Goal: Information Seeking & Learning: Learn about a topic

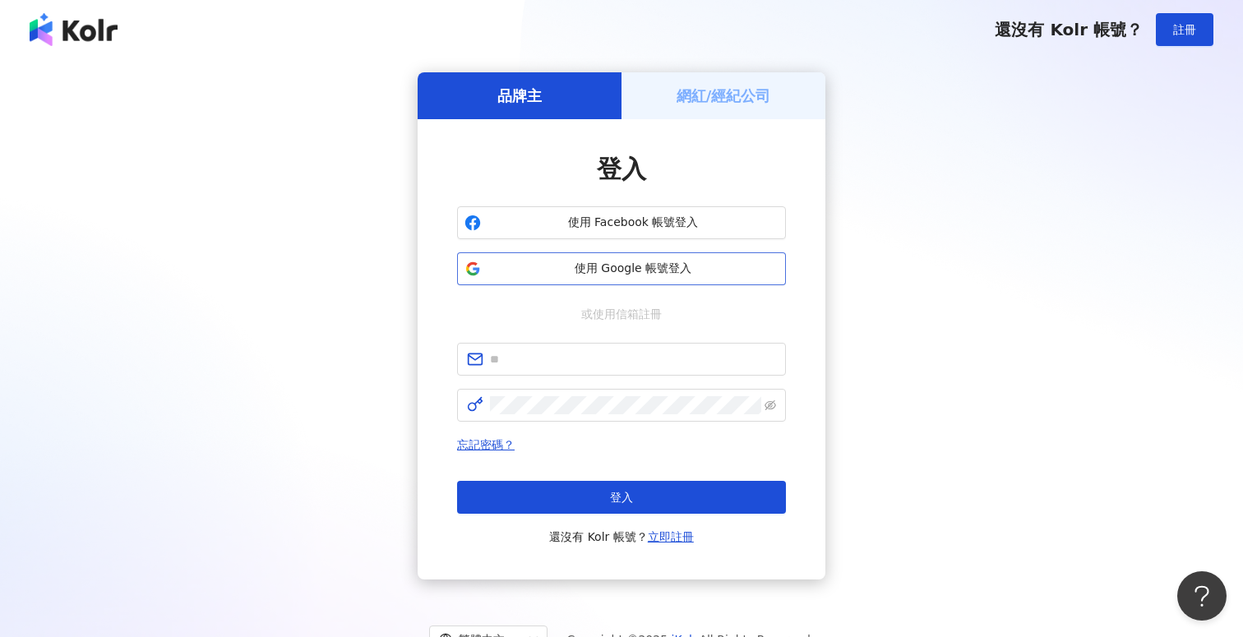
click at [597, 270] on span "使用 Google 帳號登入" at bounding box center [632, 269] width 291 height 16
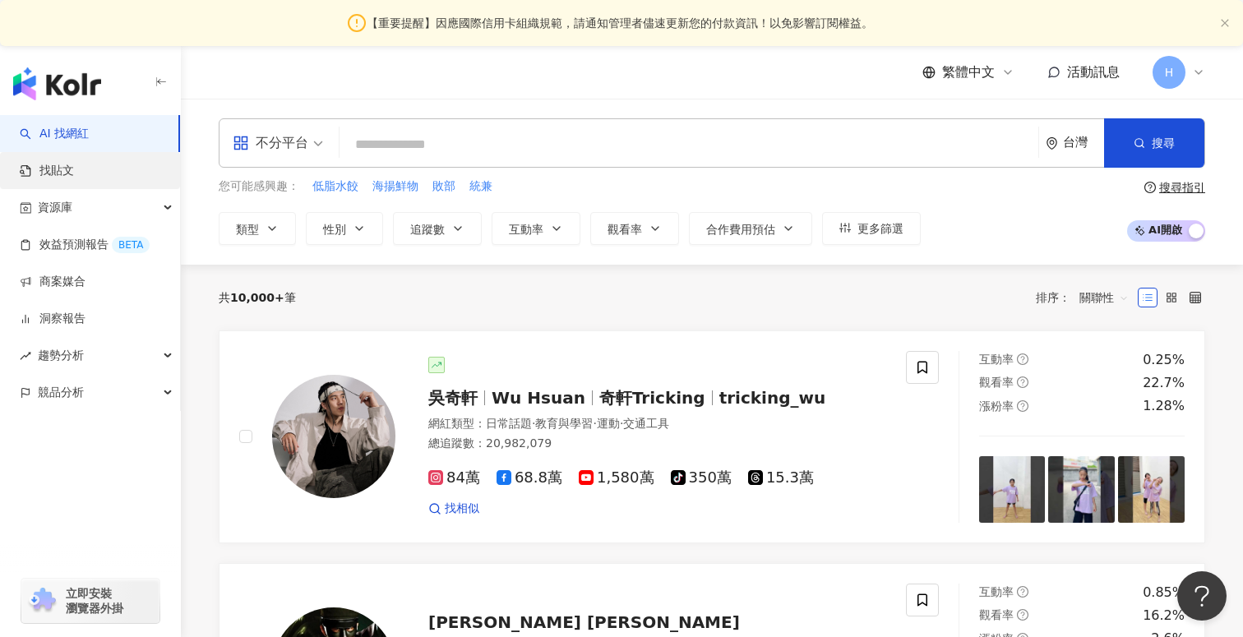
click at [74, 173] on link "找貼文" at bounding box center [47, 171] width 54 height 16
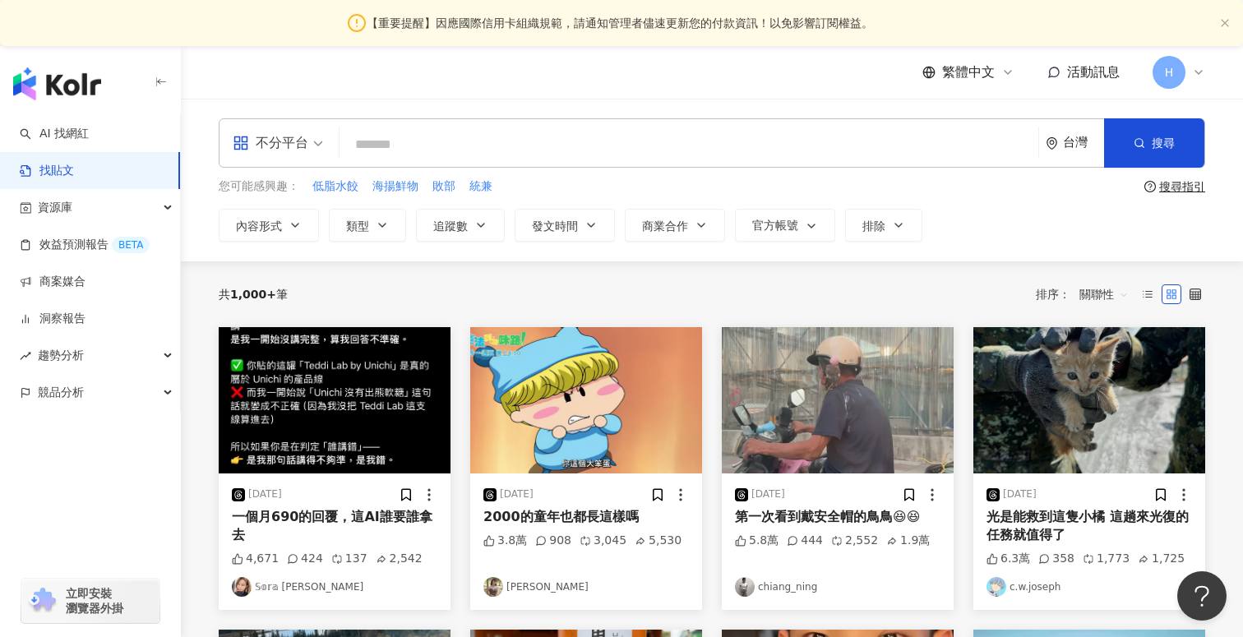
click at [426, 147] on input "search" at bounding box center [689, 144] width 686 height 35
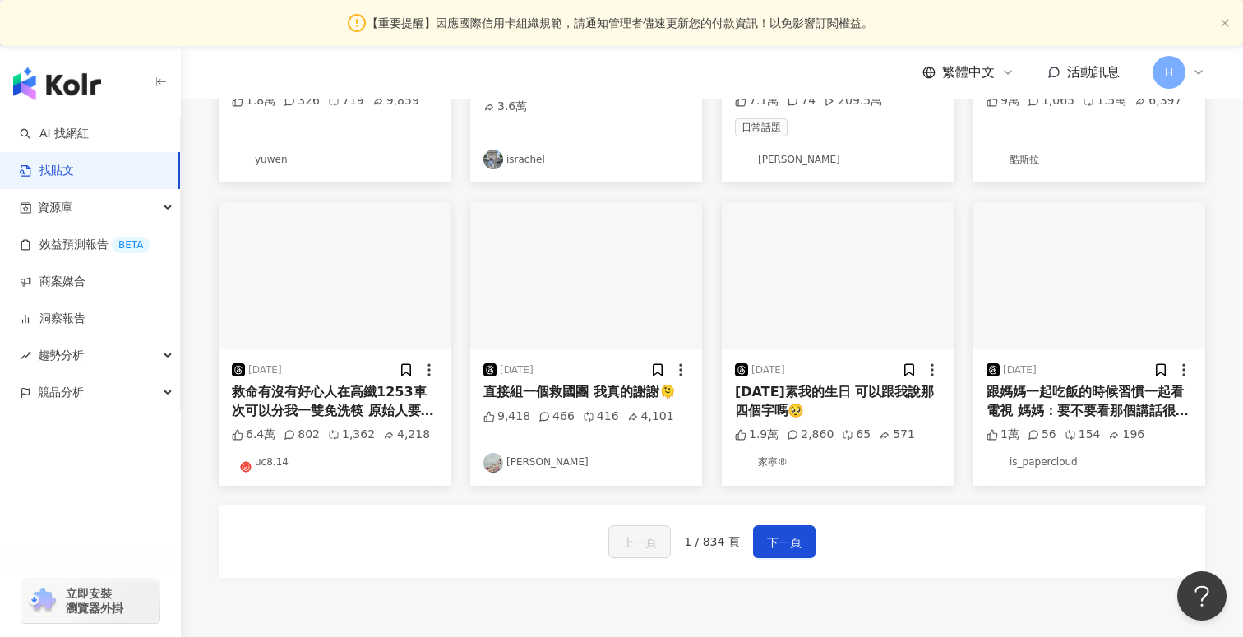
scroll to position [762, 0]
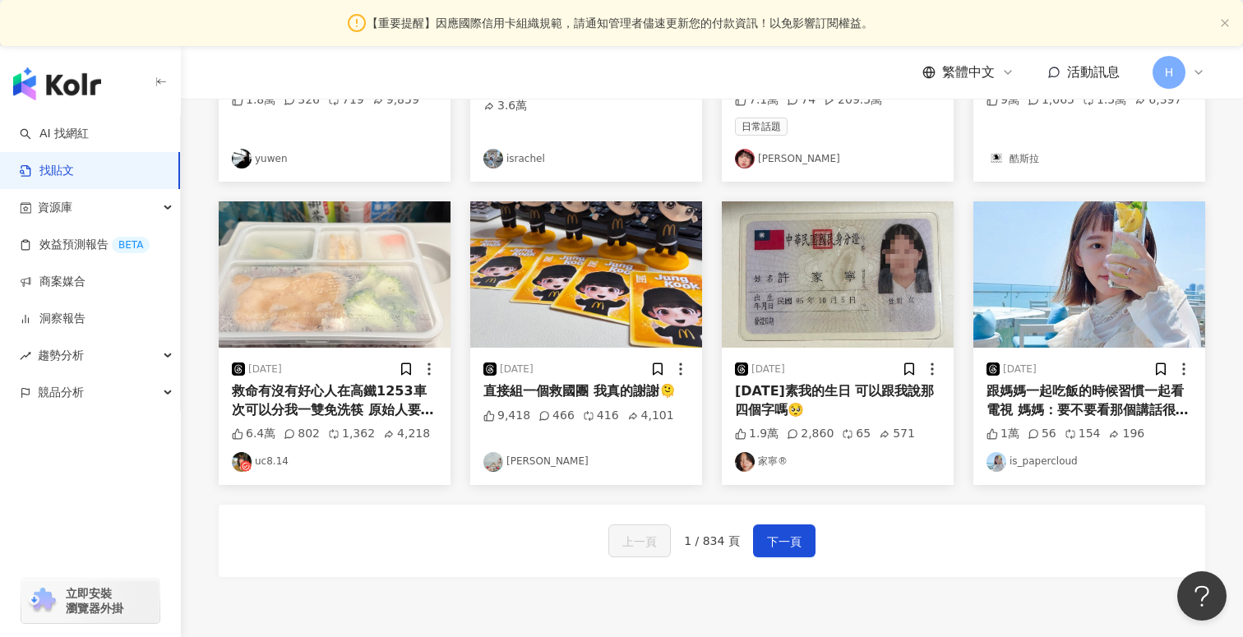
click at [1027, 376] on div "[DATE]" at bounding box center [1020, 370] width 34 height 14
click at [1028, 402] on div "跟媽媽一起吃飯的時候習慣一起看電視 媽媽：要不要看那個講話很可愛的小孩？剛剛youtube一直在推薦 看到好多次 我：好ㄚ？（但想說是哪個可愛的寶寶嗎）然後就…" at bounding box center [1089, 400] width 206 height 37
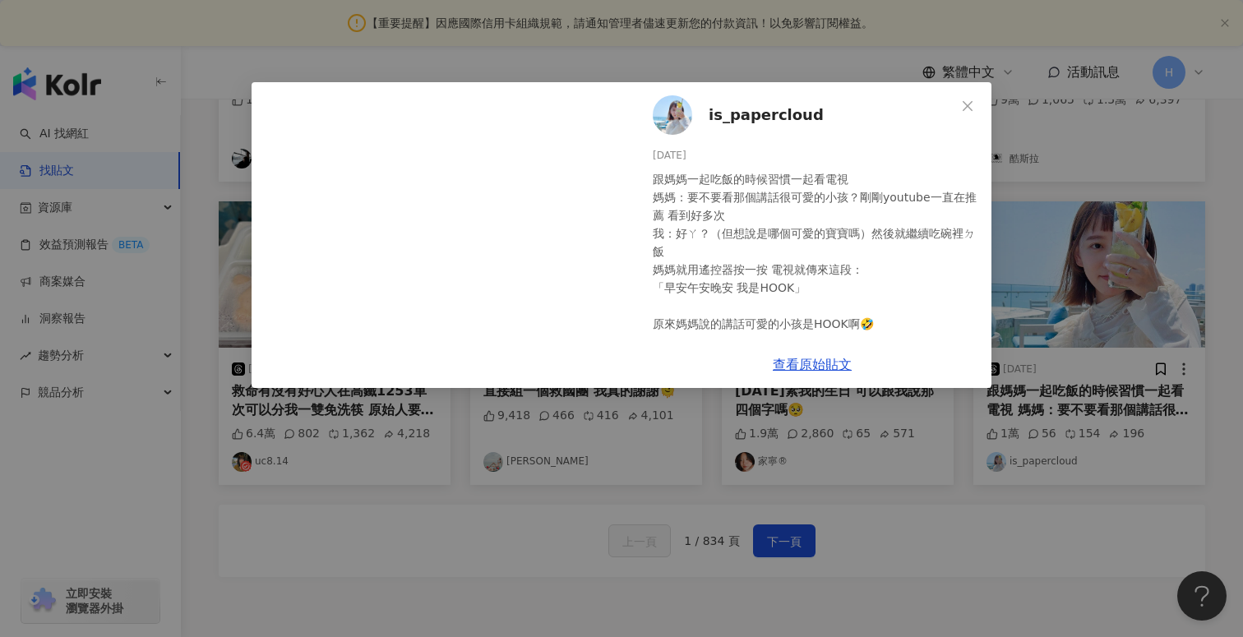
click at [765, 120] on span "is_papercloud" at bounding box center [766, 115] width 115 height 23
click at [963, 111] on icon "close" at bounding box center [967, 105] width 13 height 13
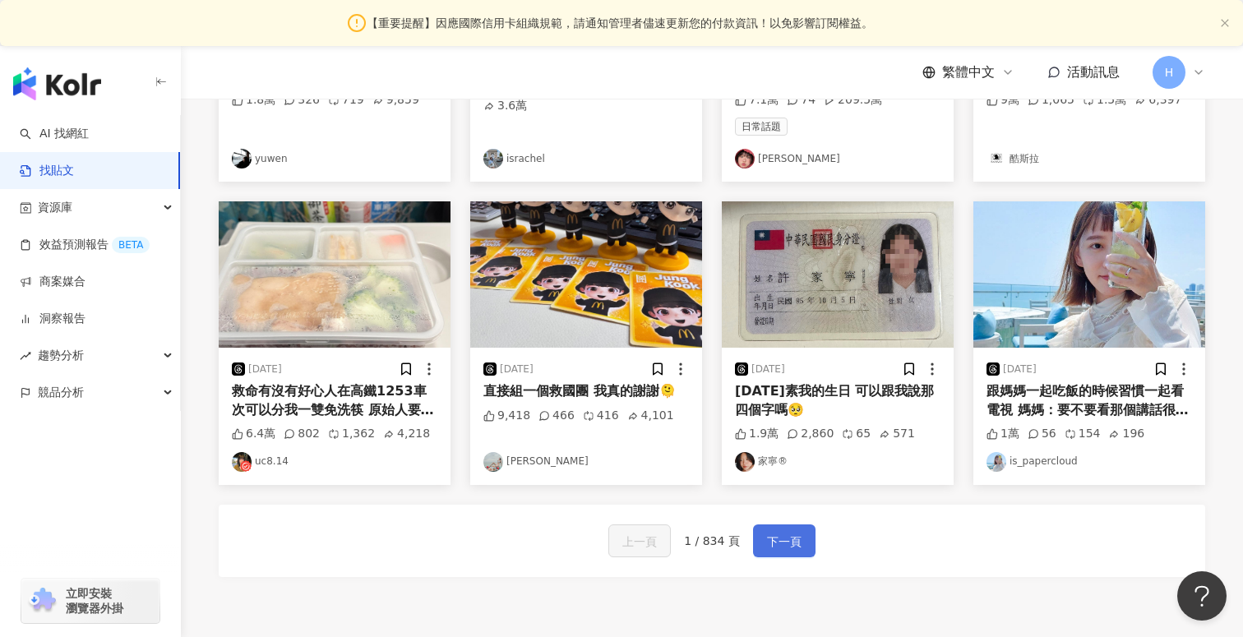
click at [779, 542] on span "下一頁" at bounding box center [784, 542] width 35 height 20
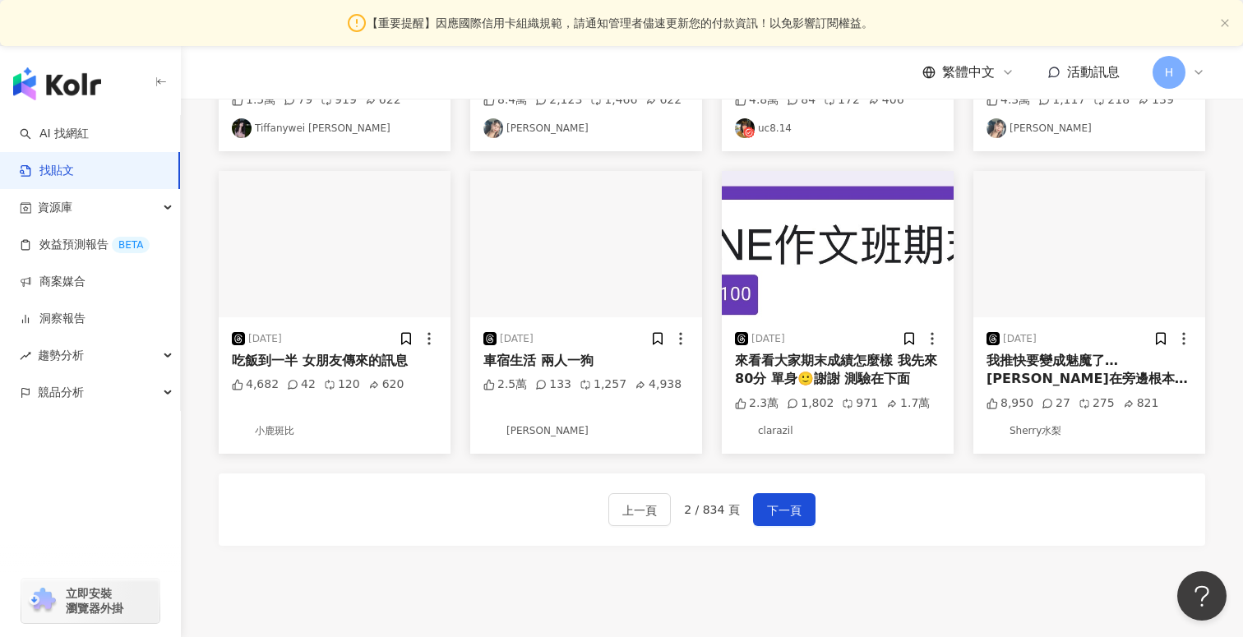
scroll to position [791, 0]
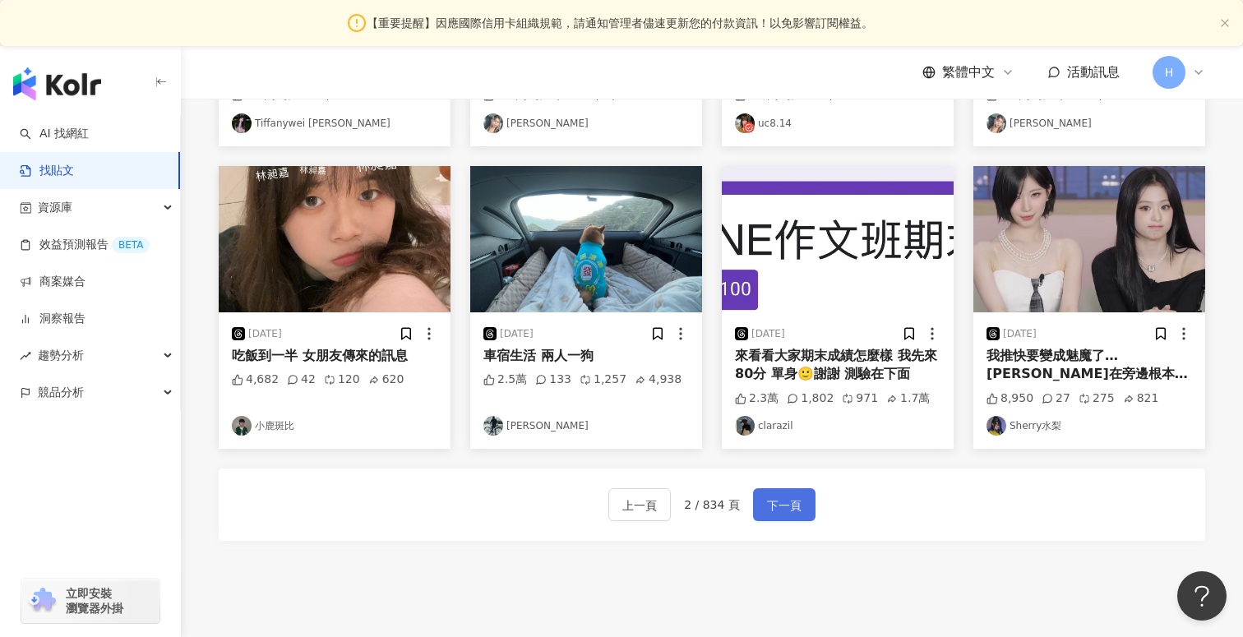
click at [787, 499] on span "下一頁" at bounding box center [784, 506] width 35 height 20
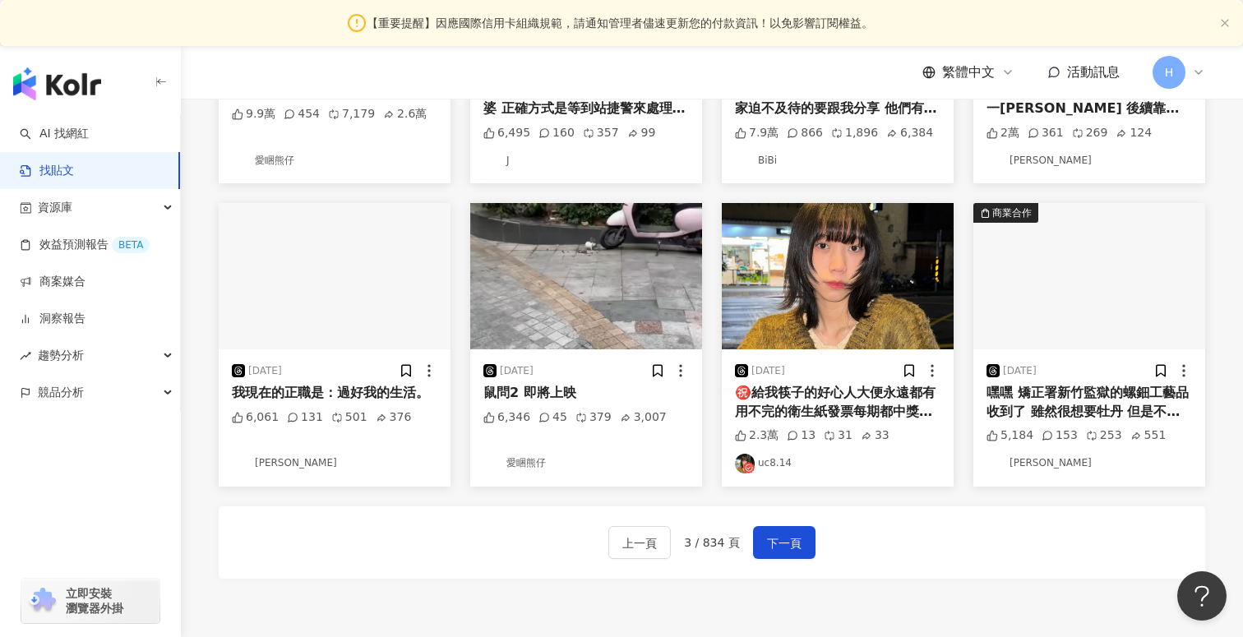
scroll to position [759, 0]
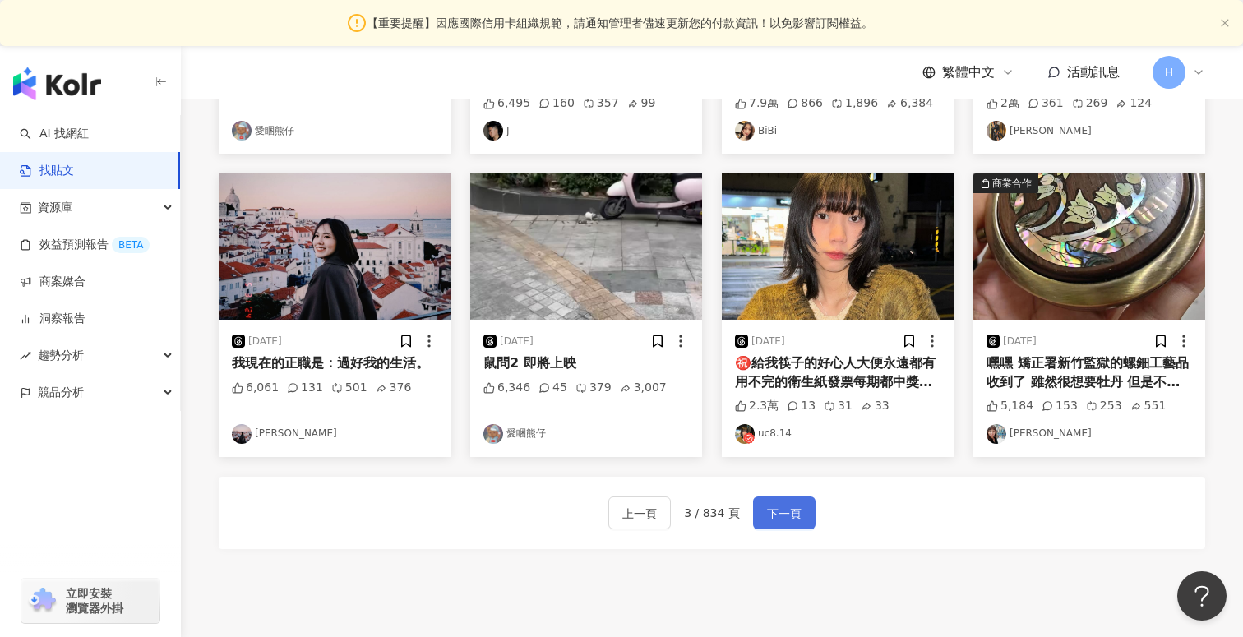
click at [787, 513] on span "下一頁" at bounding box center [784, 514] width 35 height 20
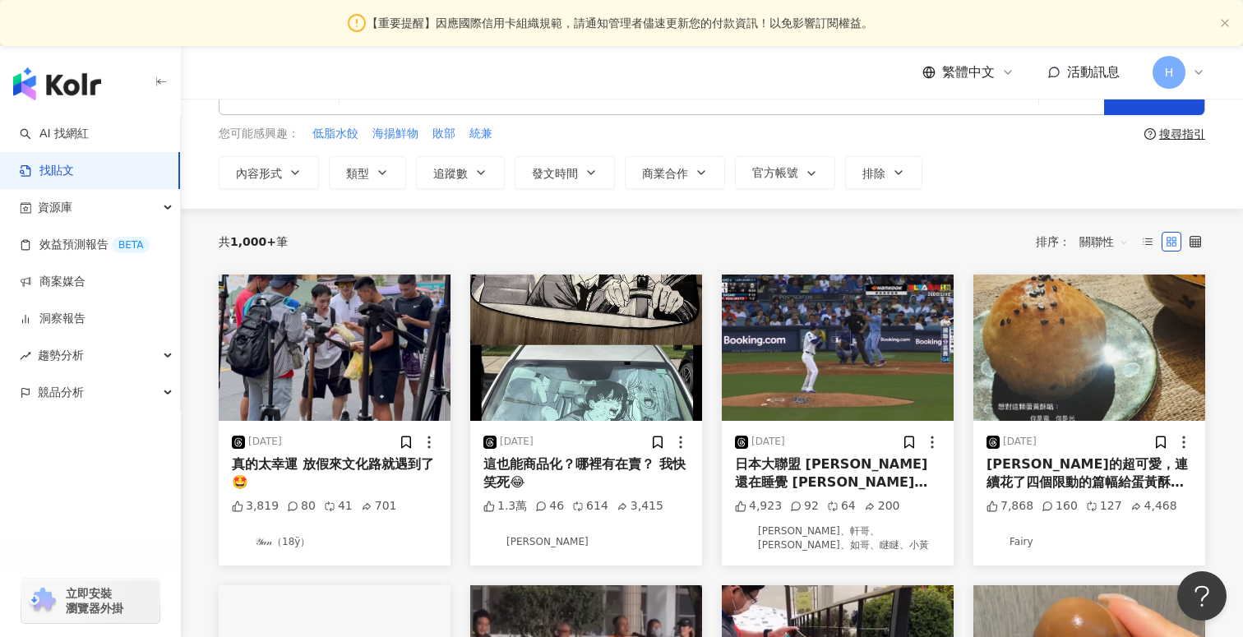
scroll to position [0, 0]
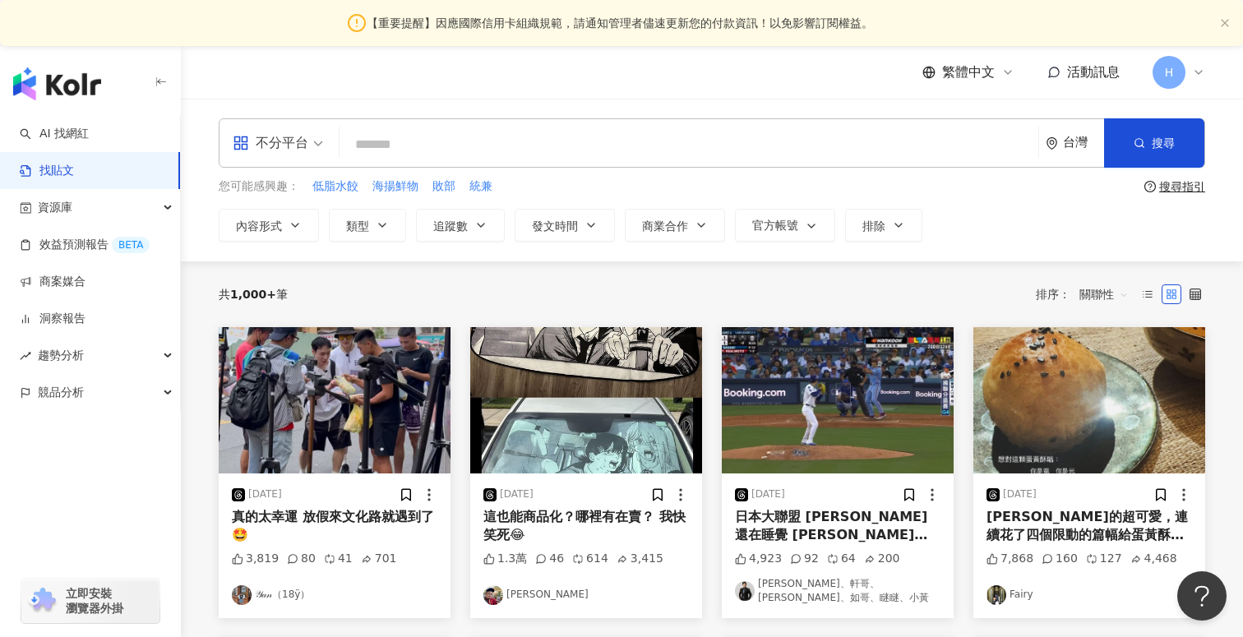
click at [400, 137] on input "search" at bounding box center [689, 144] width 686 height 35
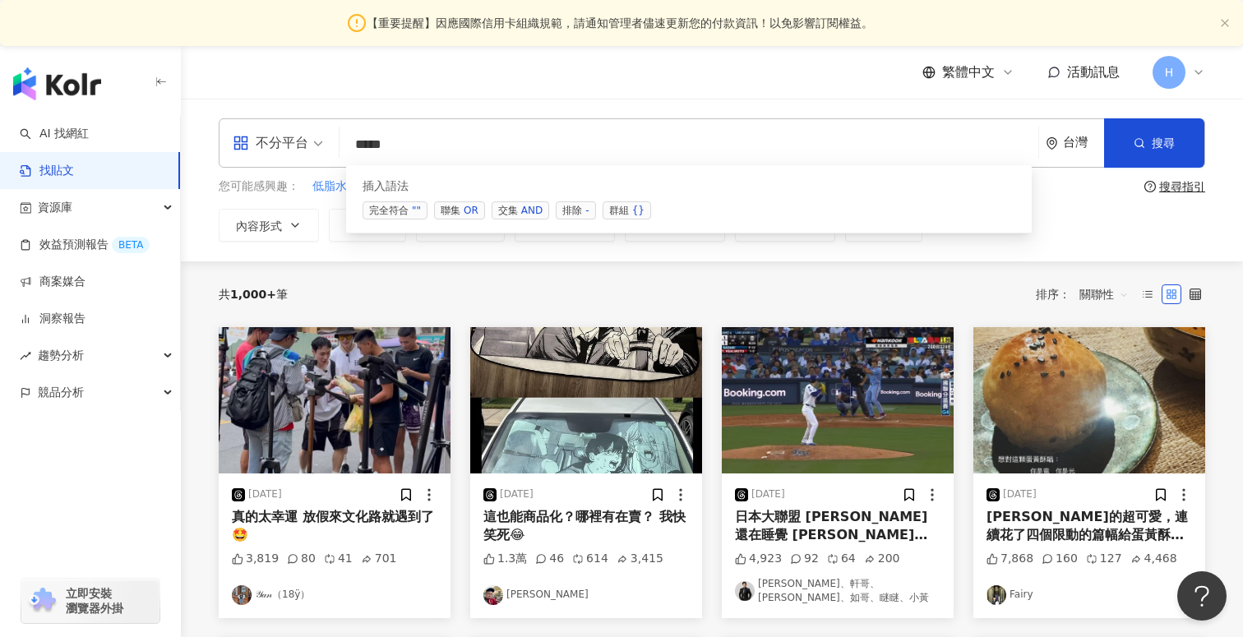
type input "****"
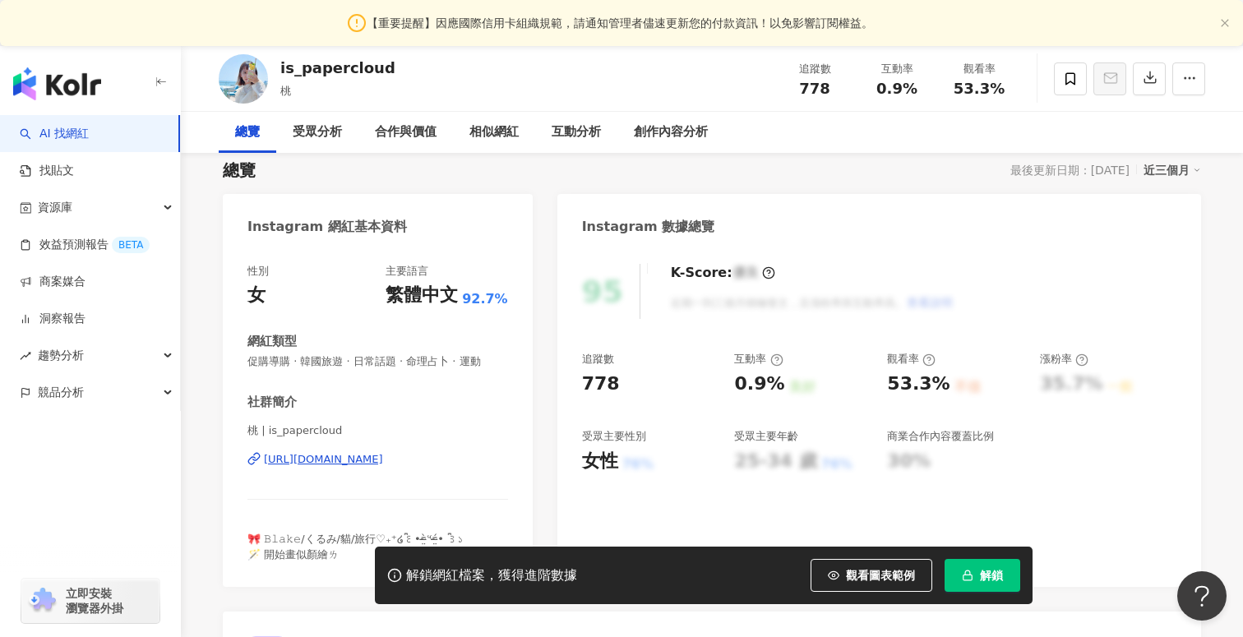
scroll to position [118, 0]
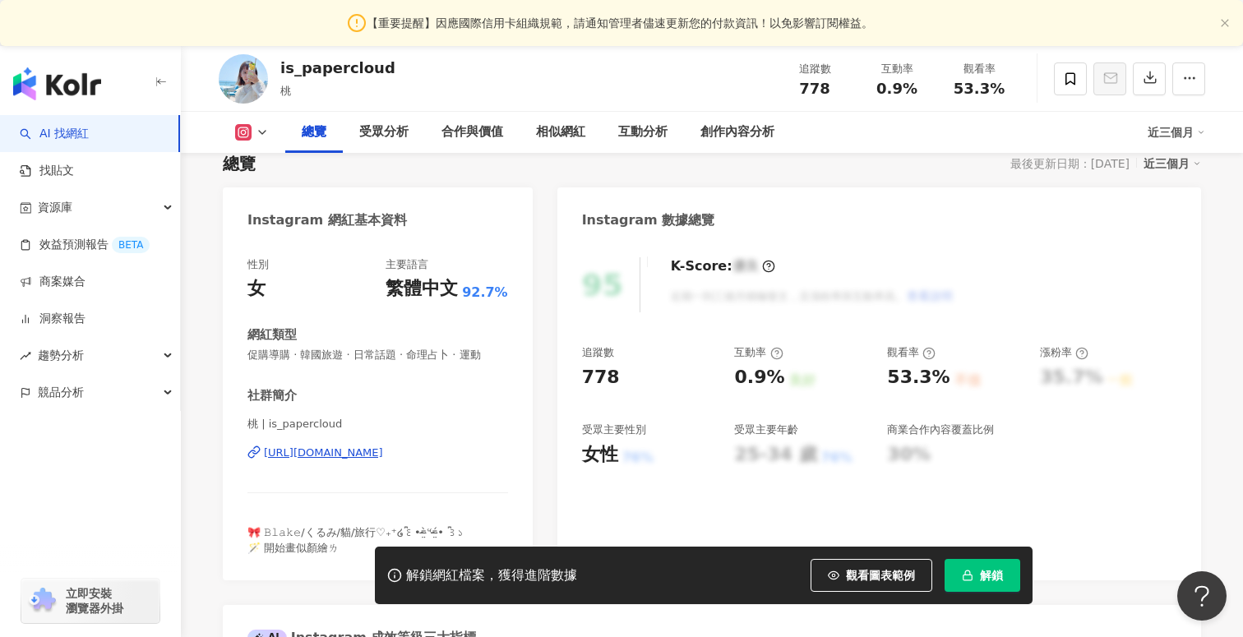
click at [338, 450] on div "[URL][DOMAIN_NAME]" at bounding box center [323, 453] width 119 height 15
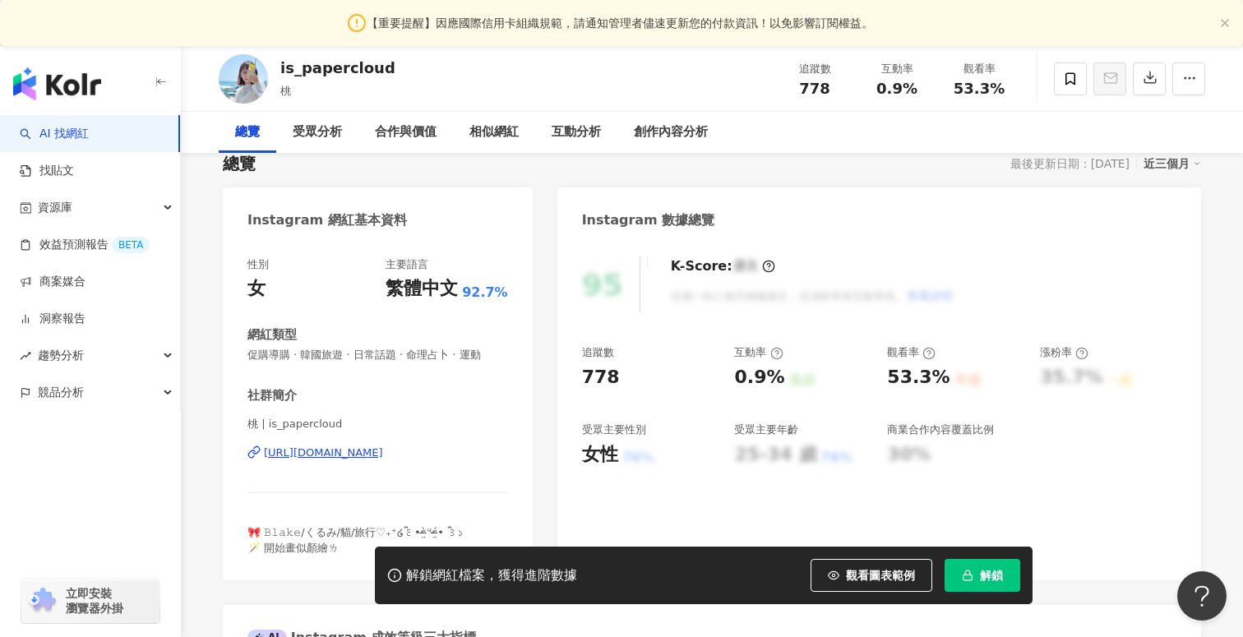
scroll to position [0, 0]
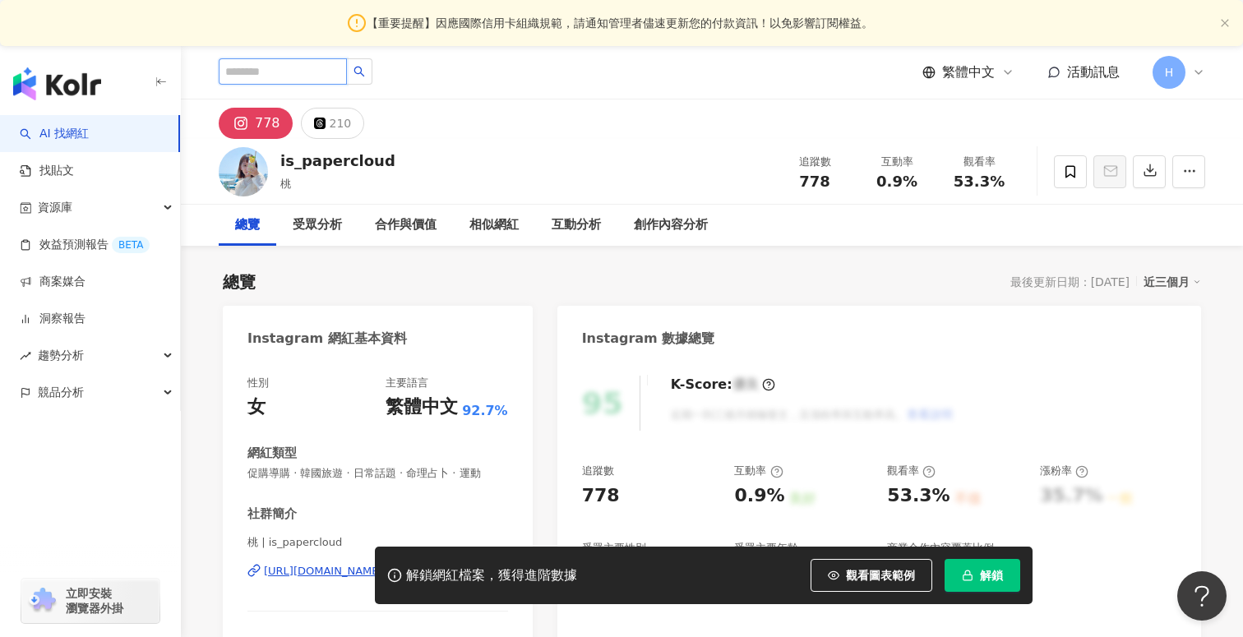
click at [316, 70] on input "search" at bounding box center [283, 71] width 128 height 26
click at [74, 179] on link "找貼文" at bounding box center [47, 171] width 54 height 16
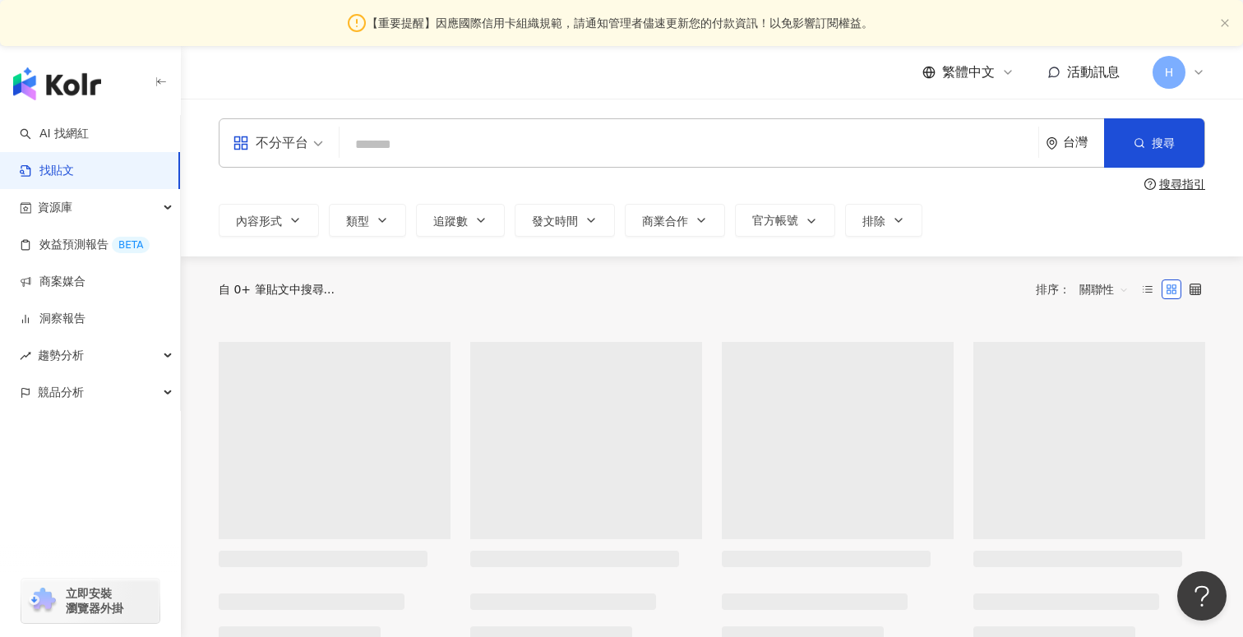
click at [401, 151] on input "search" at bounding box center [689, 144] width 686 height 35
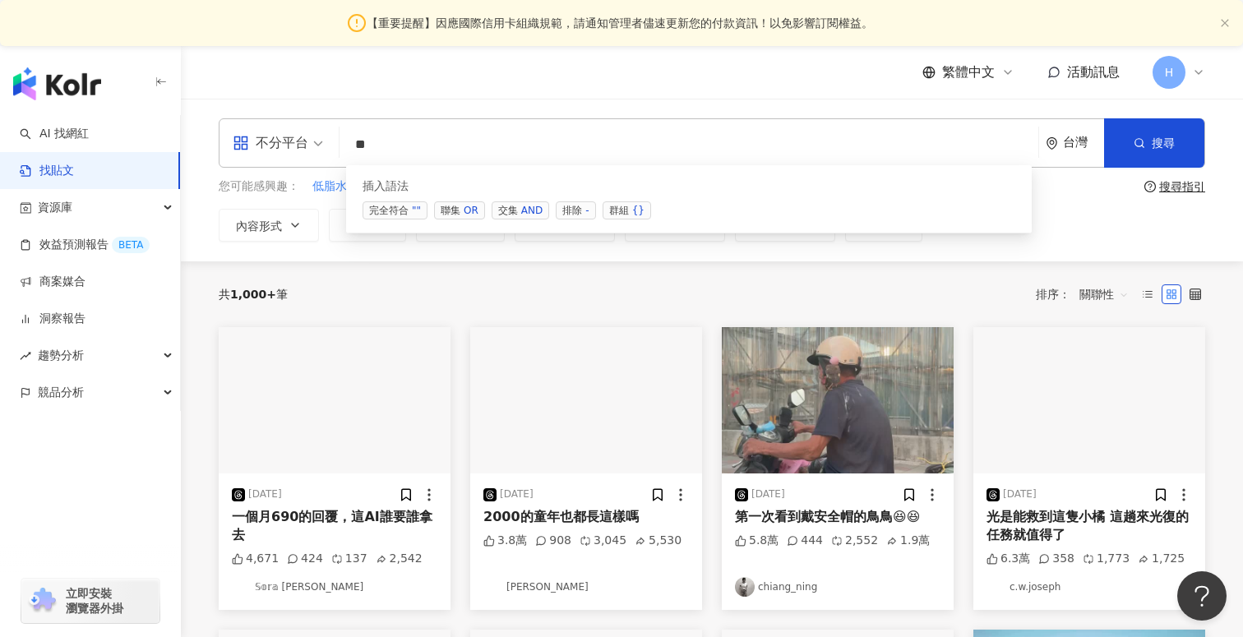
type input "*"
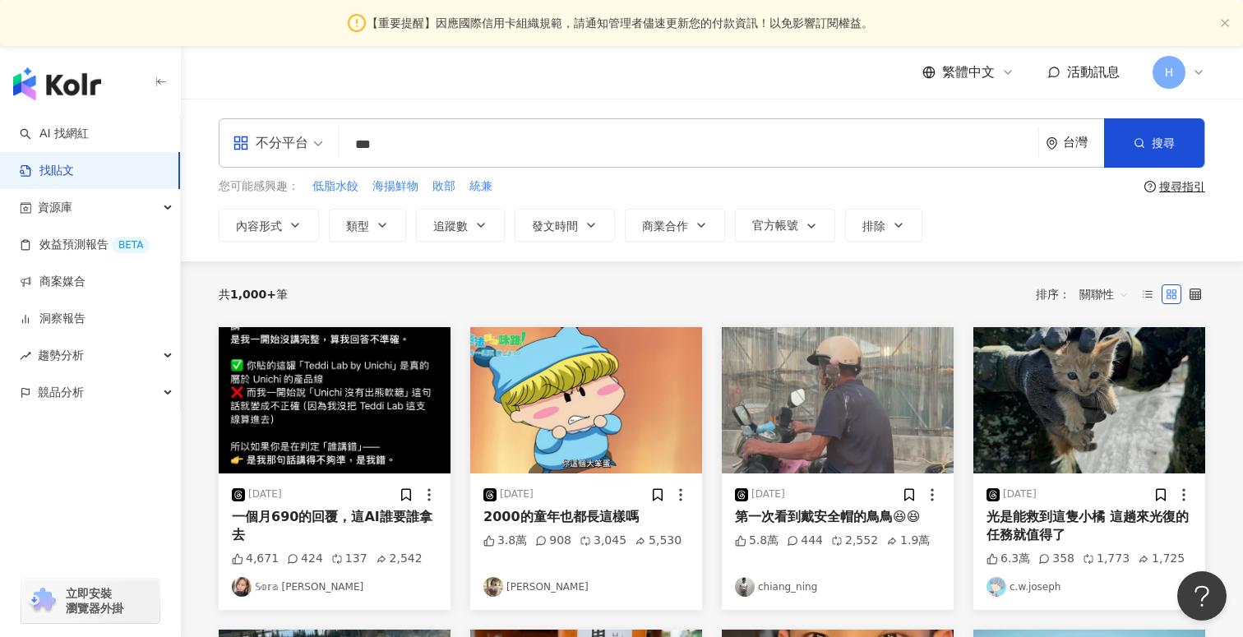
type input "***"
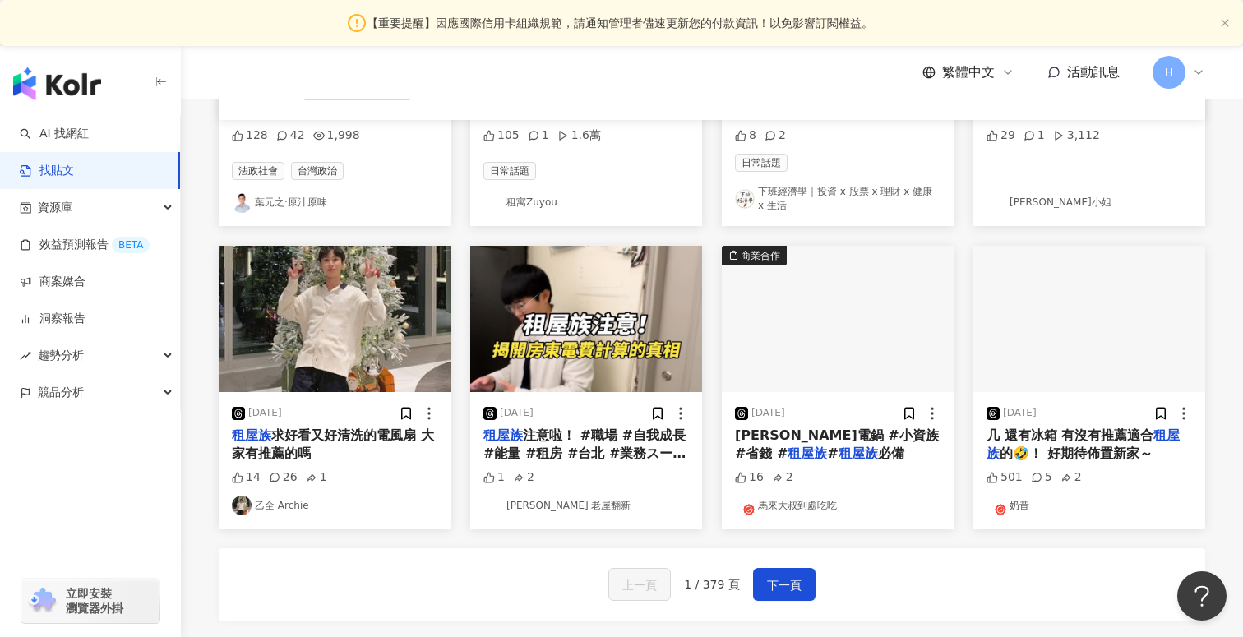
scroll to position [769, 0]
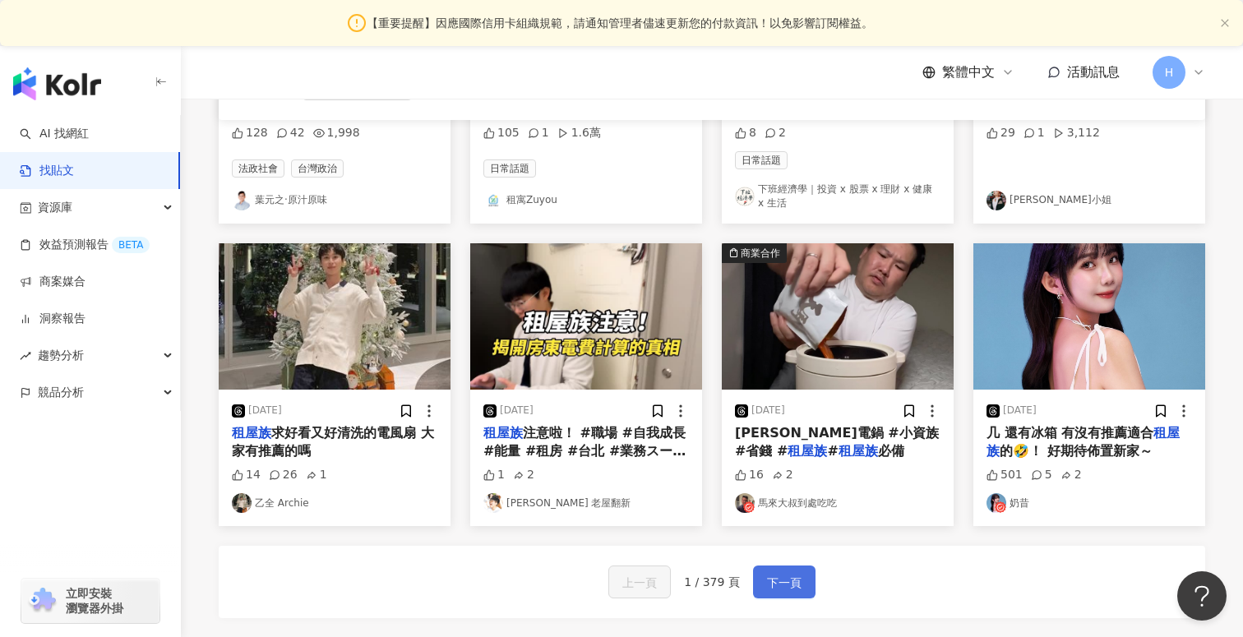
click at [776, 577] on span "下一頁" at bounding box center [784, 583] width 35 height 20
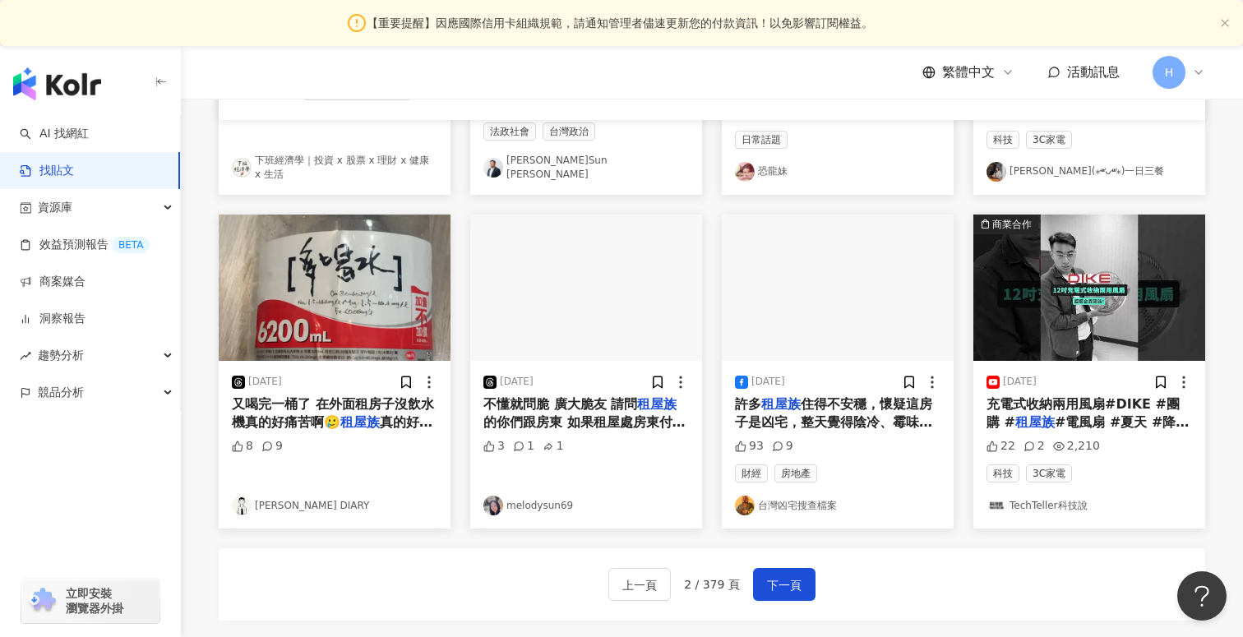
scroll to position [792, 0]
